Goal: Find specific page/section

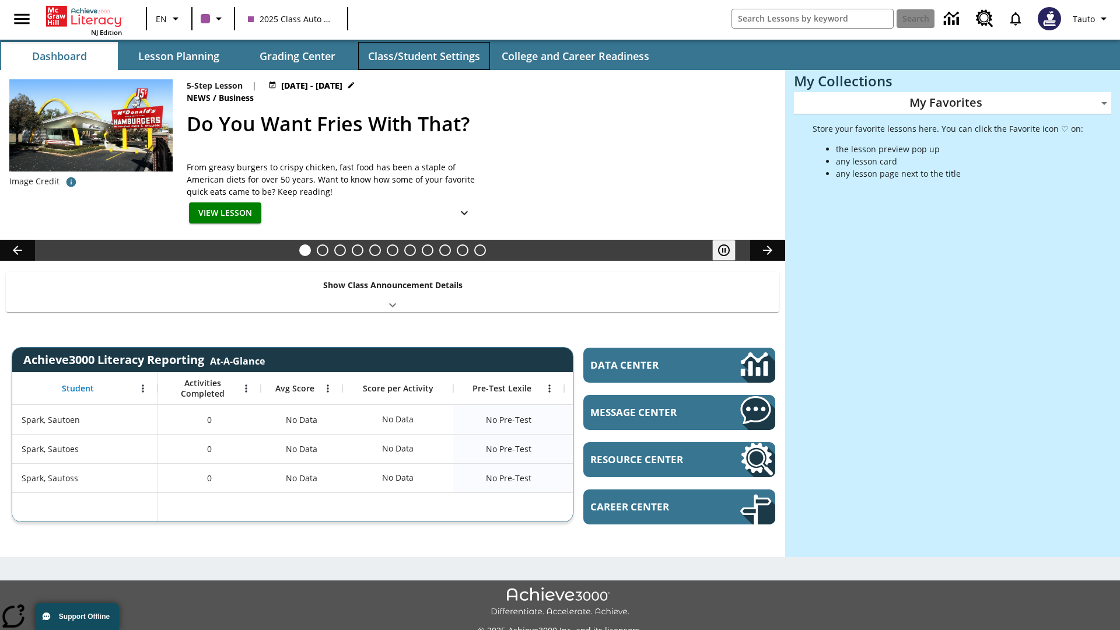
click at [423, 56] on button "Class/Student Settings" at bounding box center [424, 56] width 132 height 28
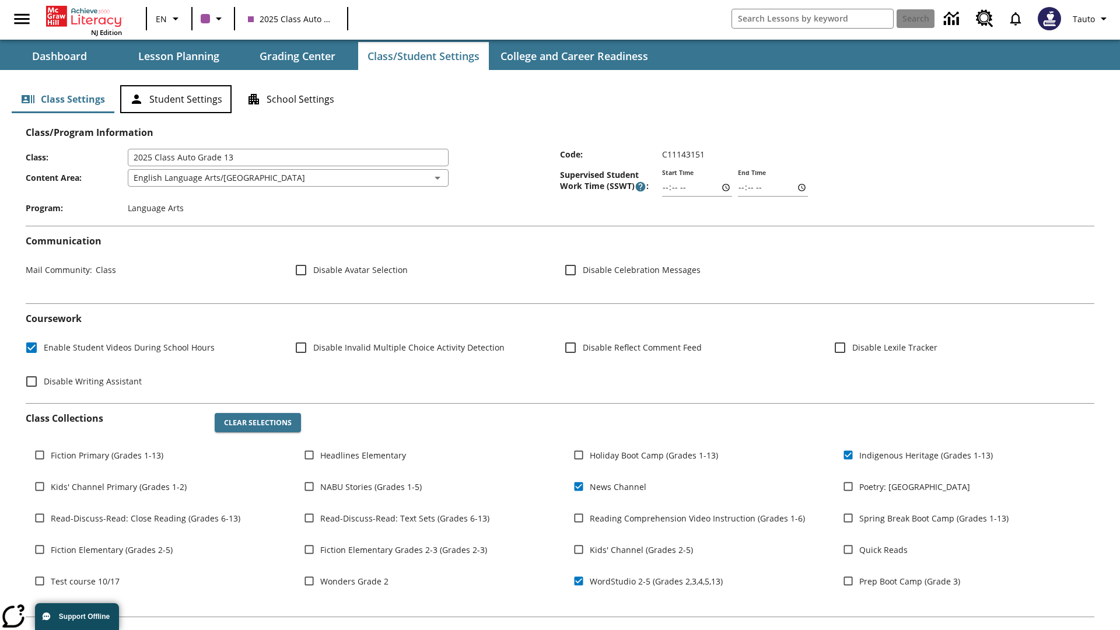
click at [176, 99] on button "Student Settings" at bounding box center [175, 99] width 111 height 28
